Goal: Transaction & Acquisition: Purchase product/service

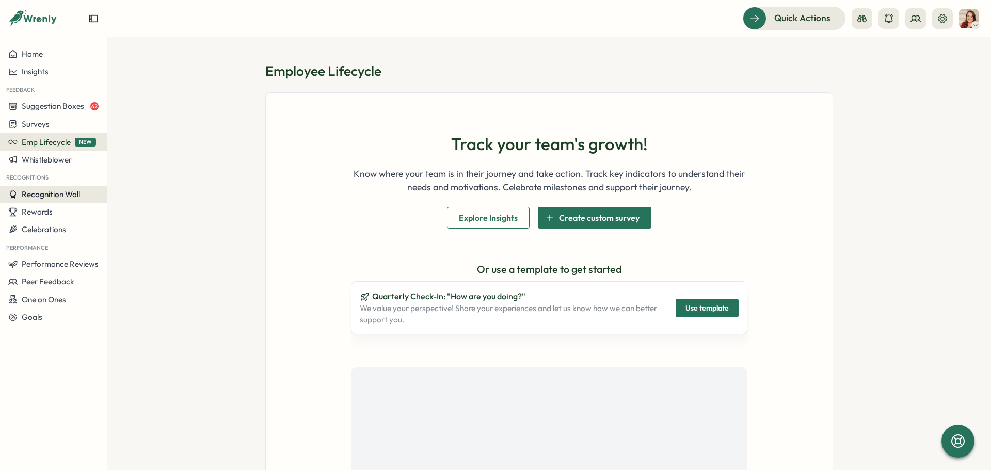
click at [58, 196] on span "Recognition Wall" at bounding box center [51, 194] width 58 height 10
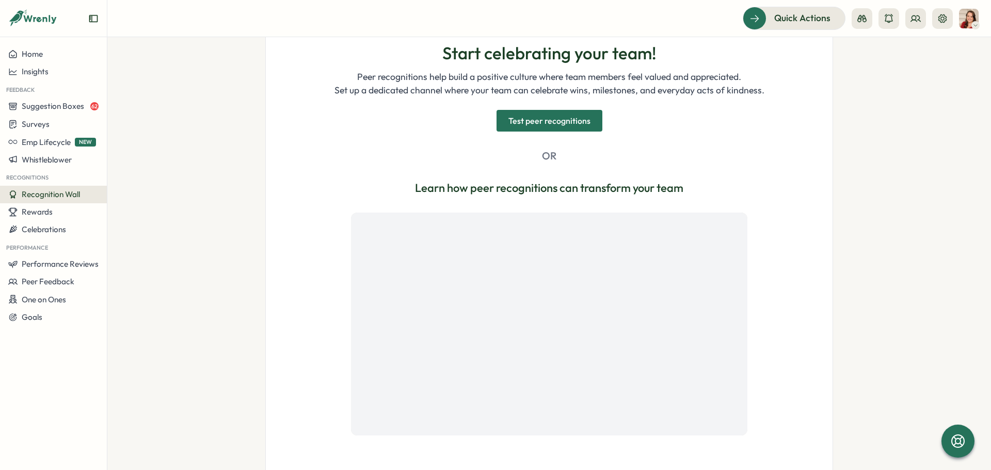
scroll to position [212, 0]
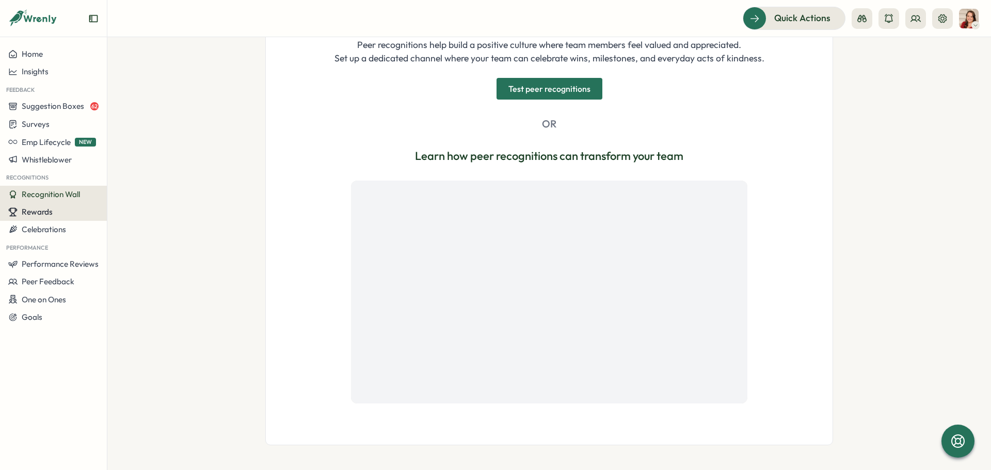
click at [49, 219] on button "Rewards" at bounding box center [53, 212] width 107 height 18
click at [133, 195] on div "Manage Rewards" at bounding box center [147, 192] width 77 height 11
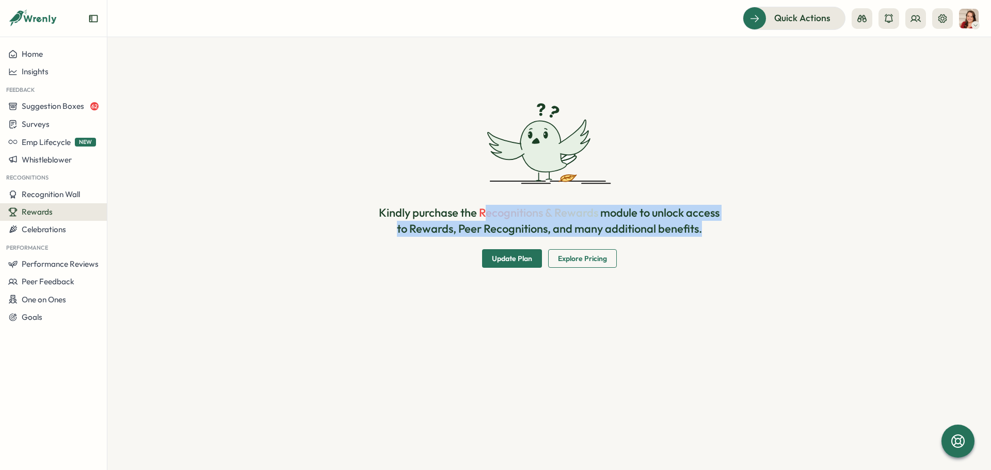
drag, startPoint x: 486, startPoint y: 213, endPoint x: 802, endPoint y: 231, distance: 317.0
click at [801, 229] on div "Kindly purchase the Recognitions & Rewards module to unlock access to Rewards, …" at bounding box center [549, 185] width 568 height 165
click at [811, 249] on div "Kindly purchase the Recognitions & Rewards module to unlock access to Rewards, …" at bounding box center [549, 185] width 568 height 165
click at [588, 258] on span "Explore Pricing" at bounding box center [582, 259] width 49 height 18
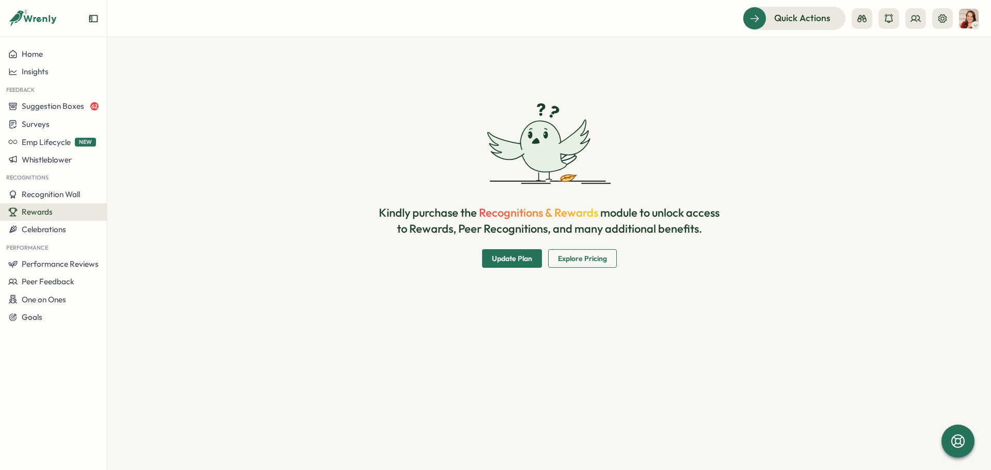
click at [441, 380] on div "Kindly purchase the Recognitions & Rewards module to unlock access to Rewards, …" at bounding box center [549, 253] width 884 height 433
click at [502, 260] on span "Update Plan" at bounding box center [512, 259] width 40 height 18
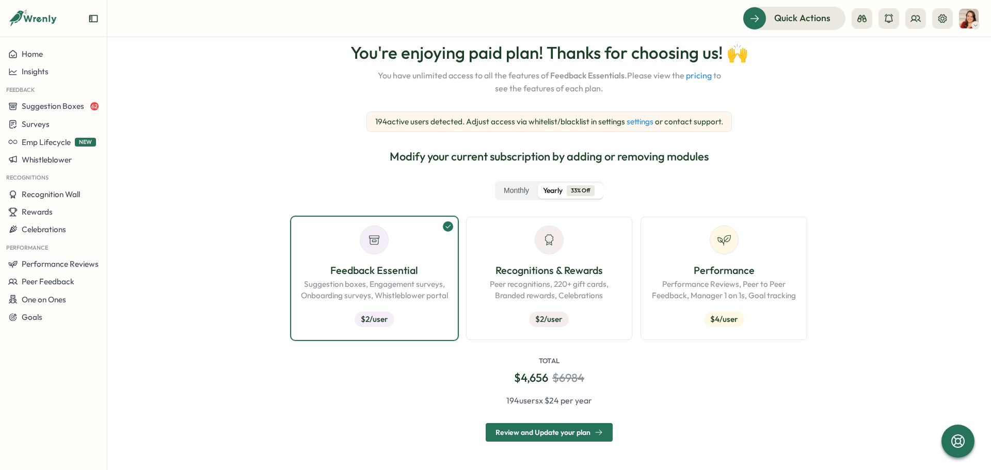
scroll to position [62, 0]
click at [515, 286] on p "Peer recognitions, 220+ gift cards, Branded rewards, Celebrations" at bounding box center [549, 289] width 149 height 23
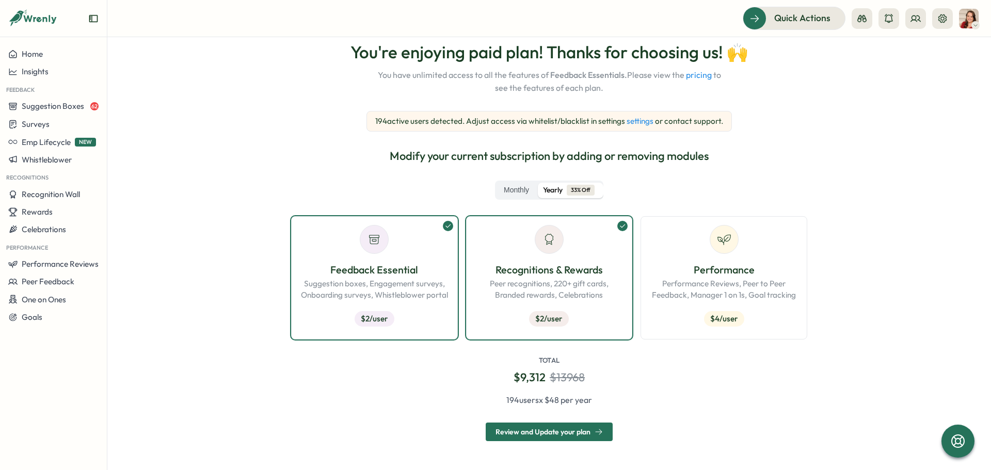
click at [632, 123] on link "settings" at bounding box center [640, 121] width 27 height 10
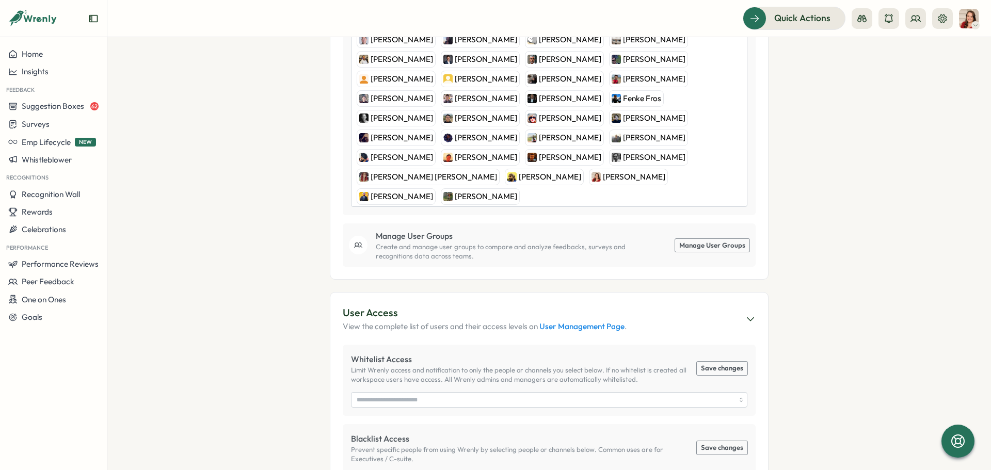
scroll to position [244, 0]
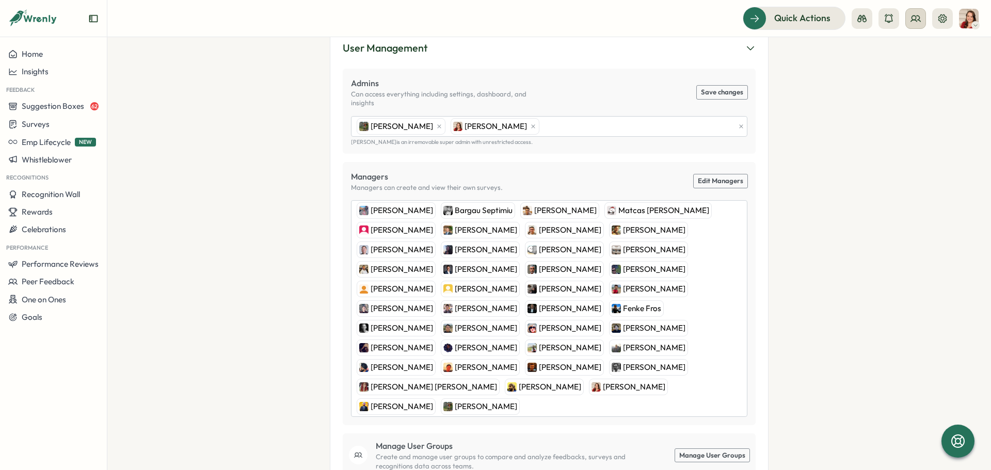
click at [917, 22] on icon at bounding box center [916, 18] width 10 height 10
click at [919, 54] on div "Org Members" at bounding box center [916, 50] width 65 height 11
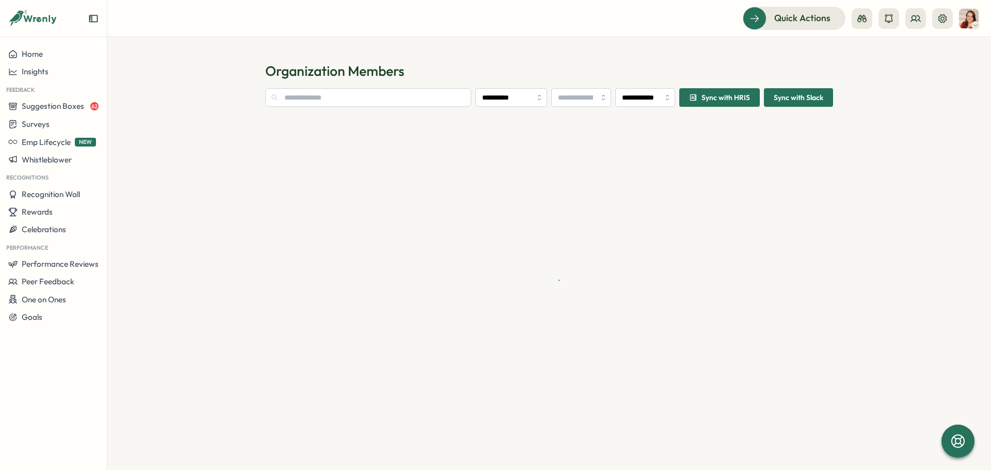
type input "**********"
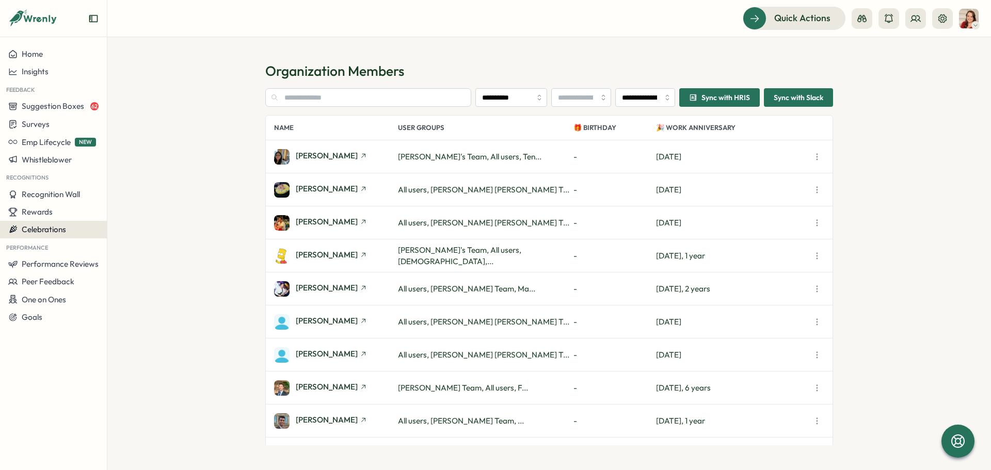
click at [60, 225] on span "Celebrations" at bounding box center [44, 230] width 44 height 10
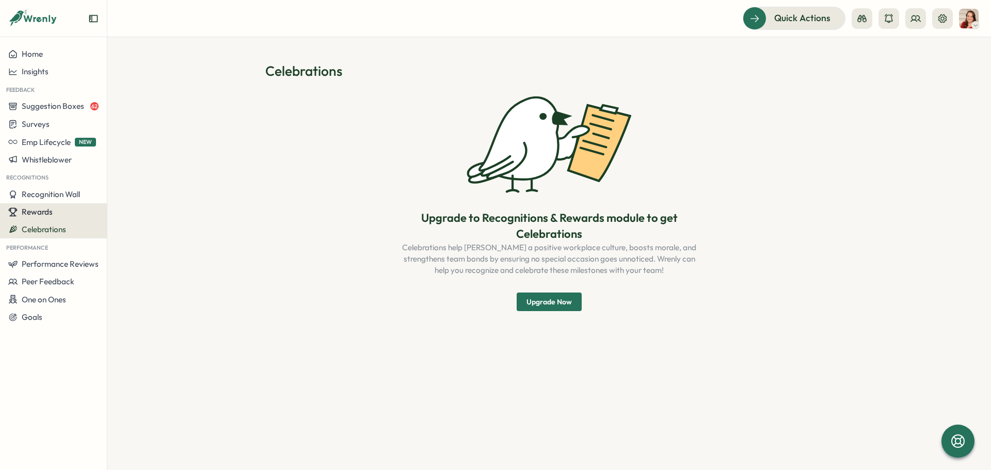
click at [52, 216] on span "Rewards" at bounding box center [37, 212] width 31 height 10
click at [257, 112] on section "Celebrations Upgrade to Recognitions & Rewards module to get Celebrations Celeb…" at bounding box center [549, 253] width 884 height 433
